Goal: Task Accomplishment & Management: Complete application form

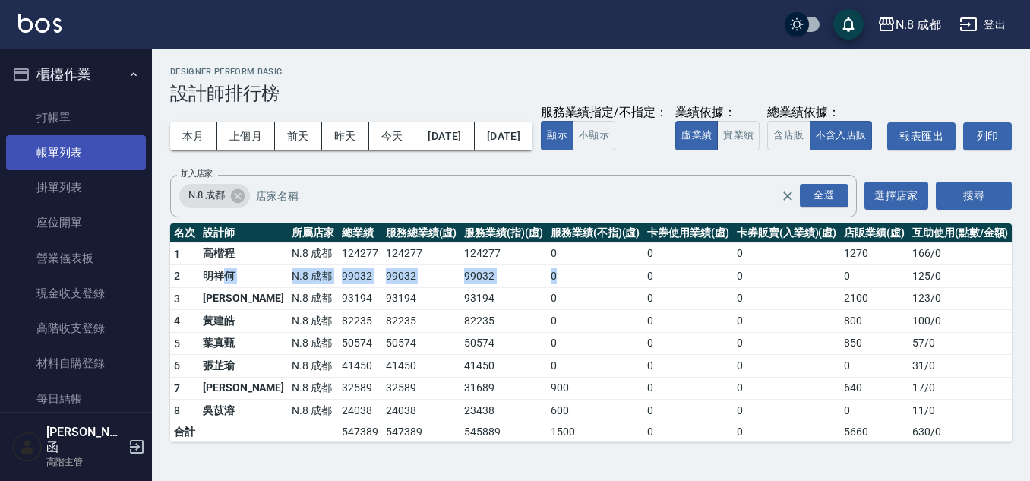
click at [75, 157] on link "帳單列表" at bounding box center [76, 152] width 140 height 35
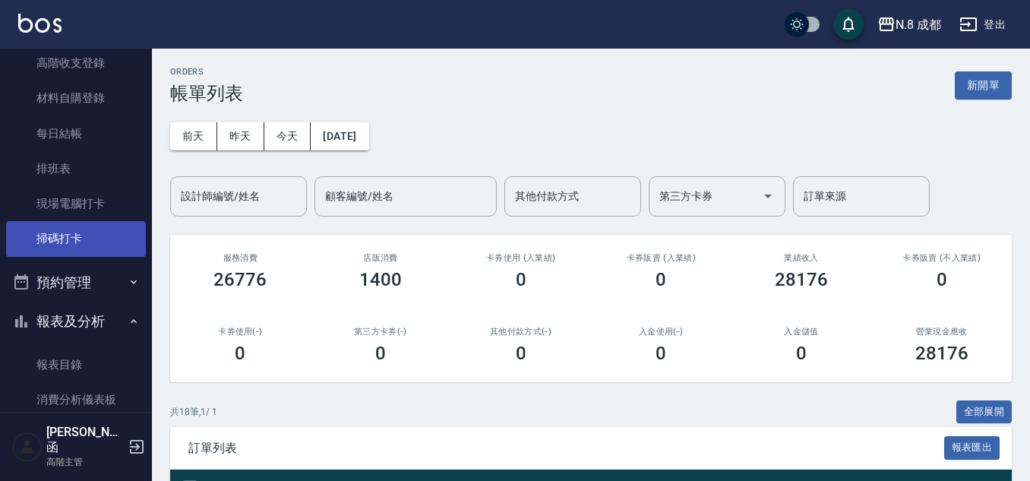
scroll to position [228, 0]
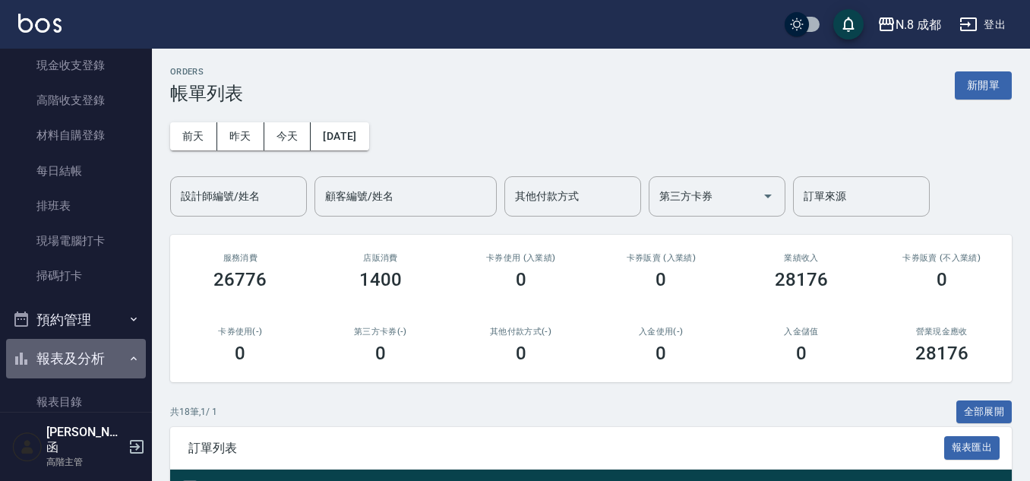
click at [102, 350] on button "報表及分析" at bounding box center [76, 359] width 140 height 40
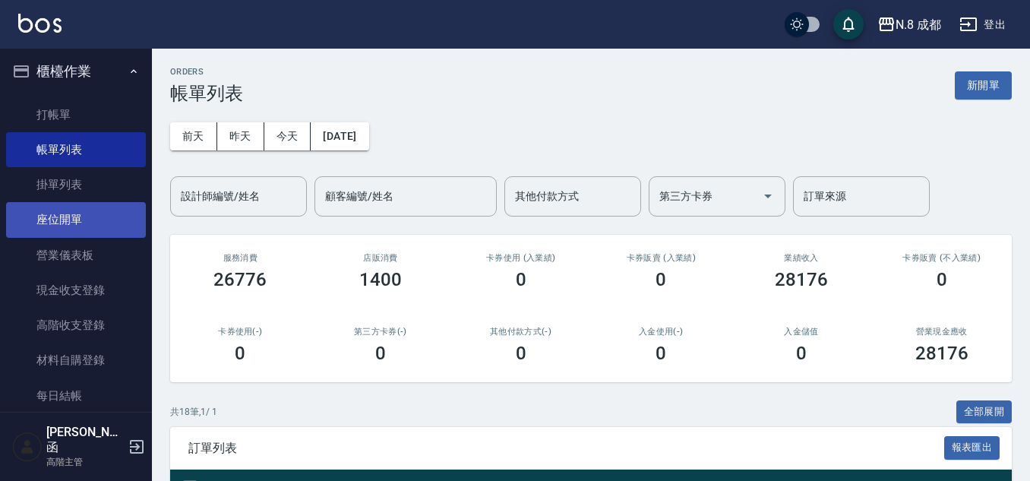
scroll to position [0, 0]
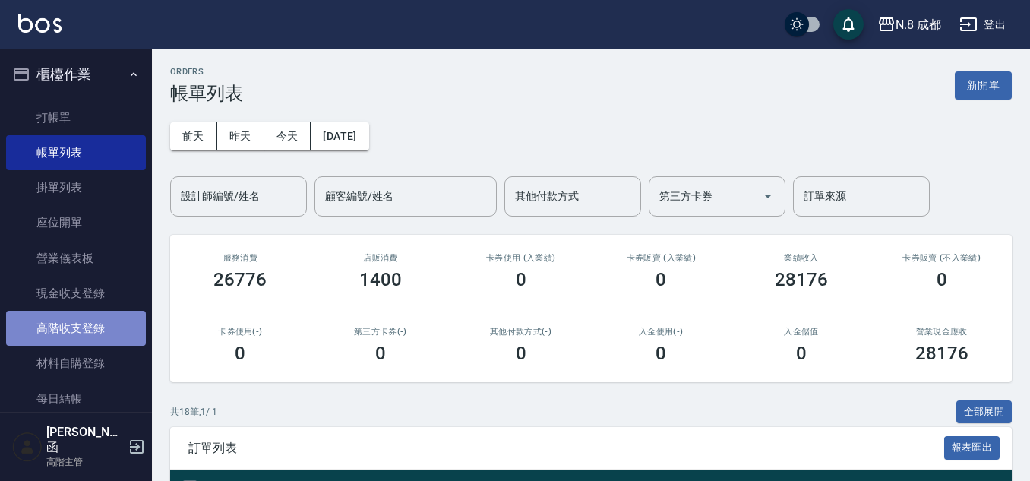
click at [97, 327] on link "高階收支登錄" at bounding box center [76, 328] width 140 height 35
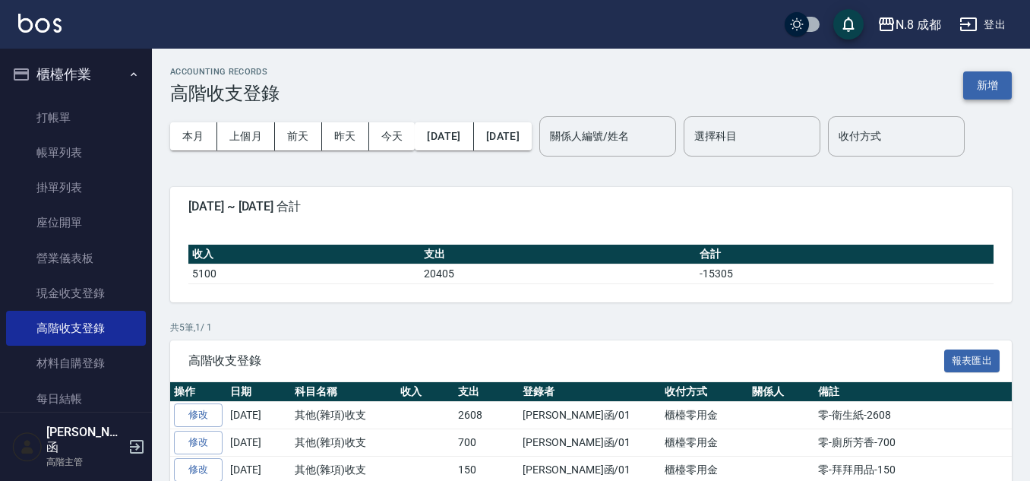
click at [979, 90] on button "新增" at bounding box center [987, 85] width 49 height 28
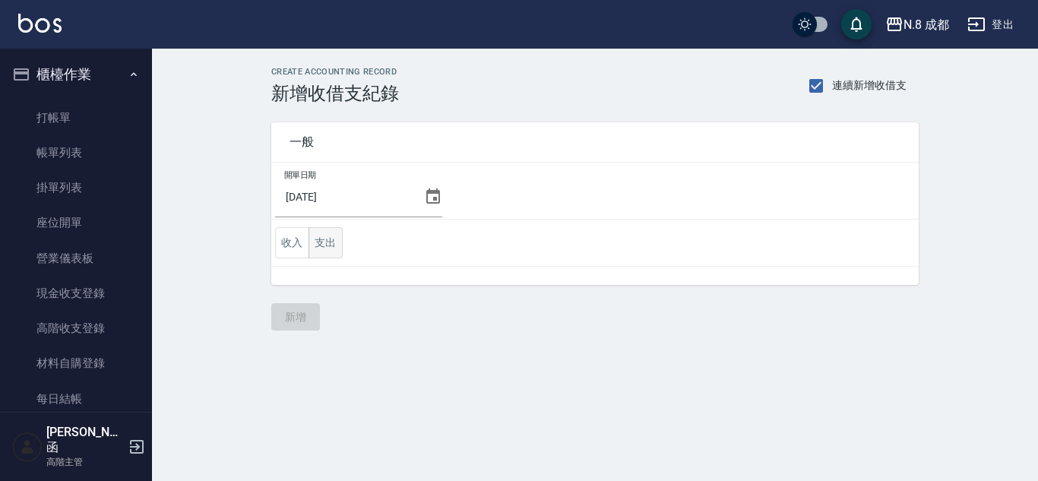
click at [325, 241] on button "支出" at bounding box center [325, 242] width 34 height 31
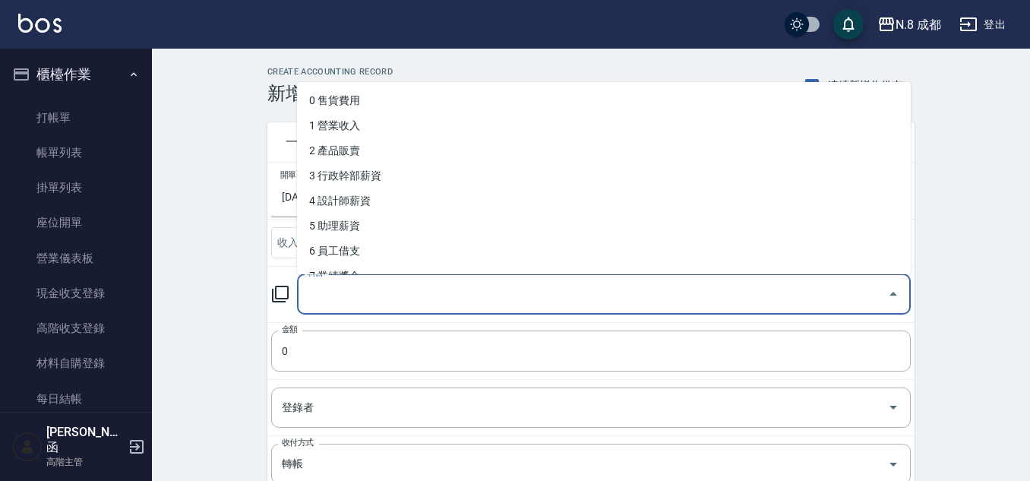
click at [351, 289] on input "科目" at bounding box center [592, 294] width 577 height 27
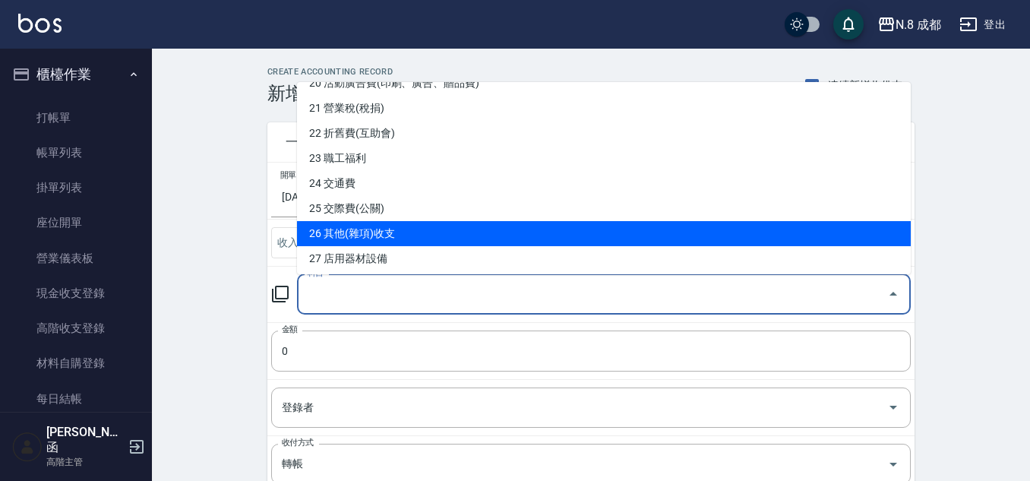
click at [419, 228] on li "26 其他(雜項)收支" at bounding box center [604, 233] width 614 height 25
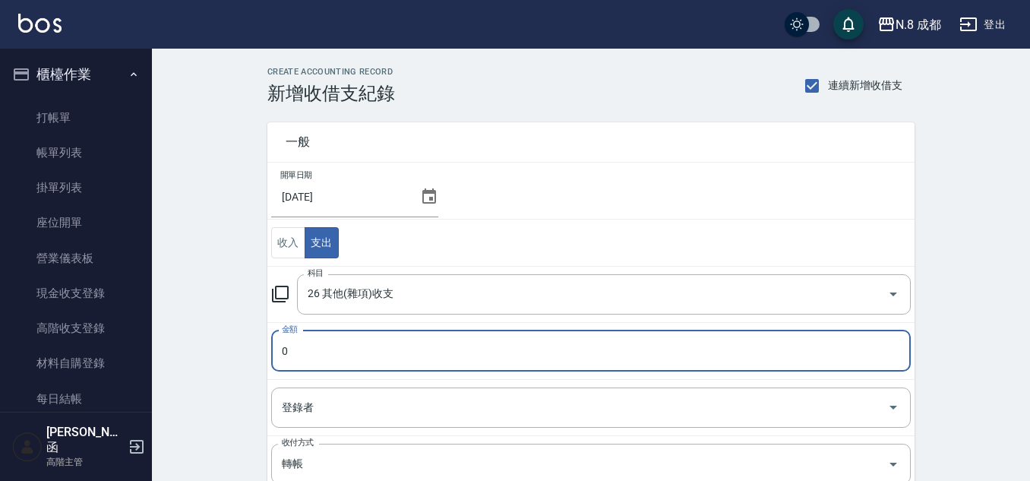
type input "26 其他(雜項)收支"
type input "3000"
click at [338, 410] on input "登錄者" at bounding box center [579, 407] width 603 height 27
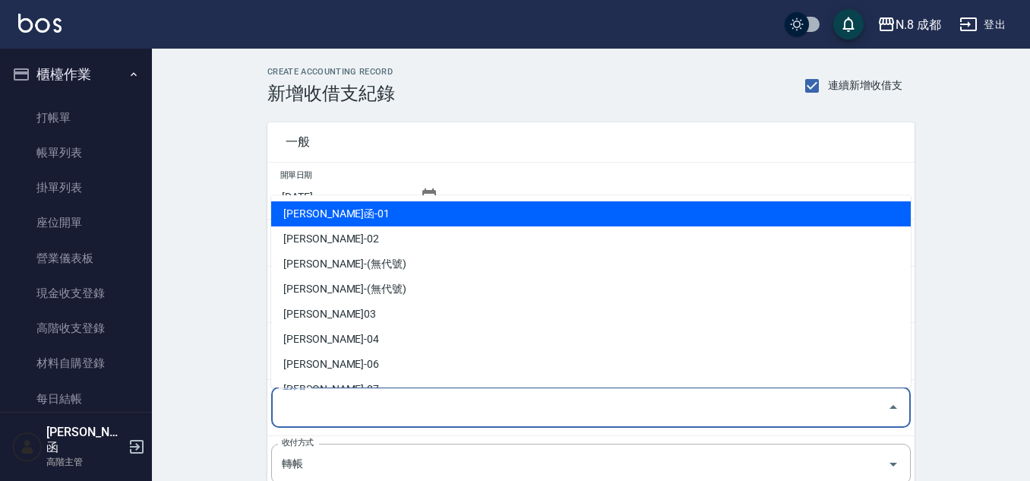
click at [384, 219] on li "詹子函-01" at bounding box center [591, 213] width 640 height 25
type input "詹子函-01"
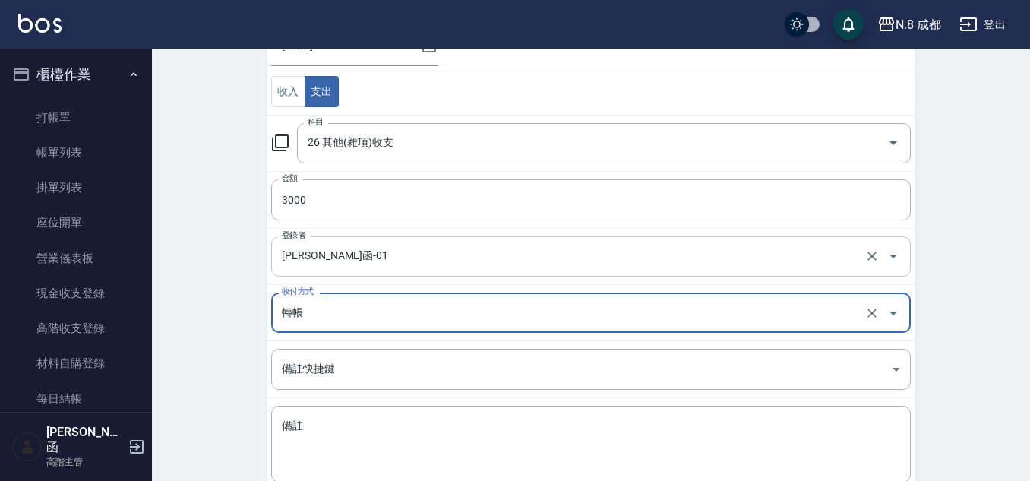
scroll to position [152, 0]
click at [350, 317] on input "轉帳" at bounding box center [570, 312] width 584 height 27
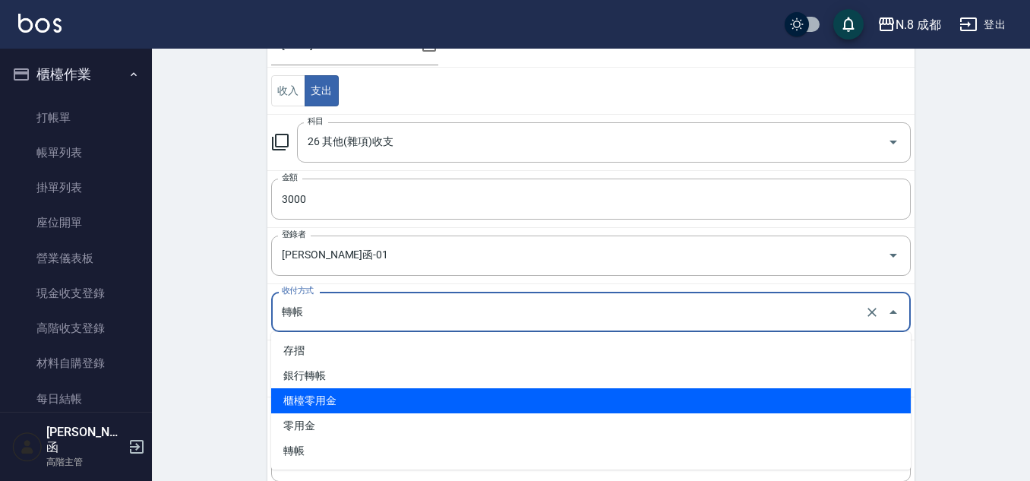
click at [350, 392] on li "櫃檯零用金" at bounding box center [591, 400] width 640 height 25
type input "櫃檯零用金"
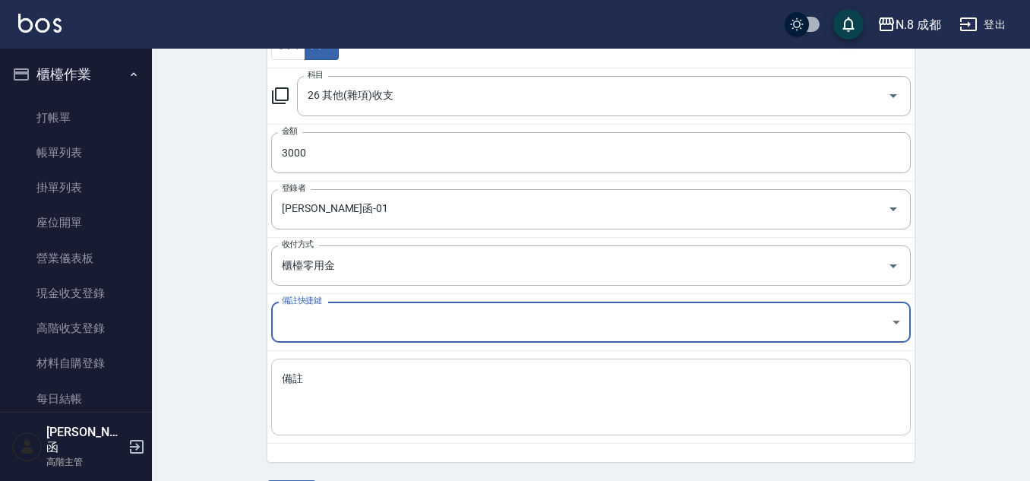
scroll to position [244, 0]
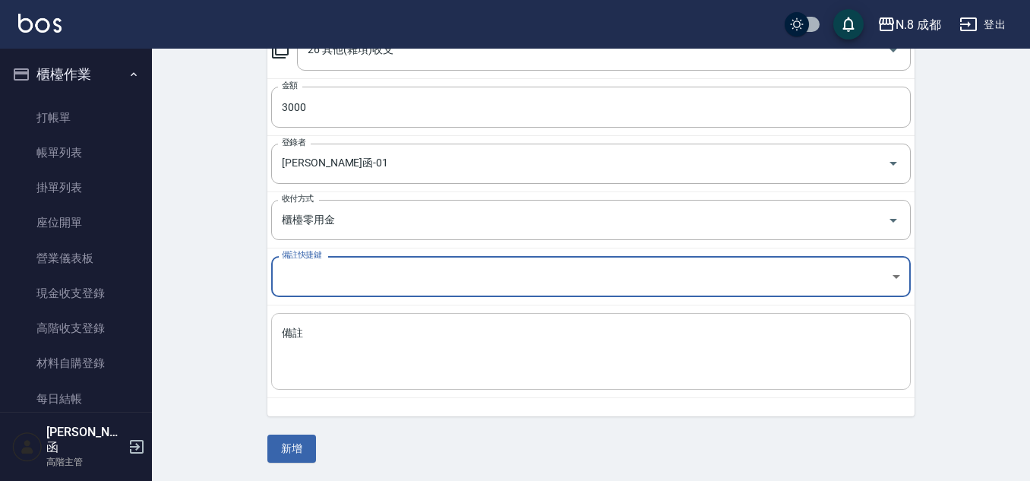
click at [359, 356] on textarea "備註" at bounding box center [591, 352] width 619 height 52
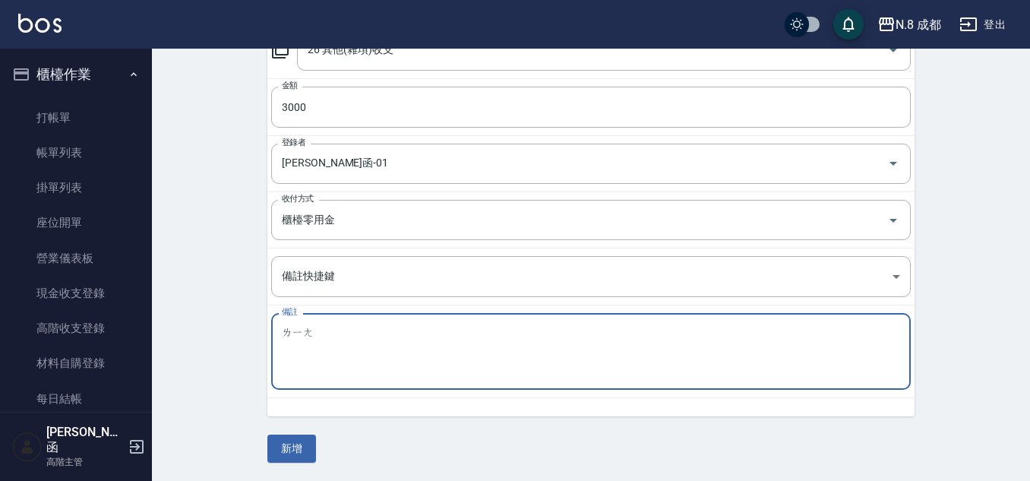
type textarea "量"
type textarea "零-垃圾清潔-3000"
click at [301, 443] on button "新增" at bounding box center [291, 449] width 49 height 28
